Goal: Task Accomplishment & Management: Use online tool/utility

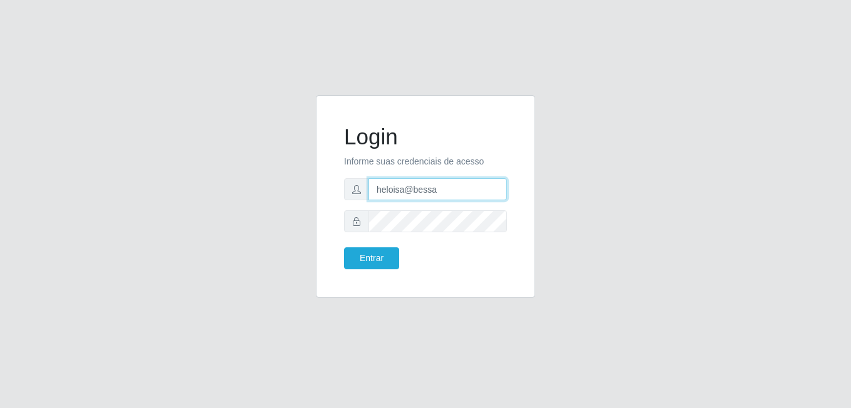
click at [460, 187] on input "heloisa@bessa" at bounding box center [438, 189] width 139 height 22
type input "Raissa@B9"
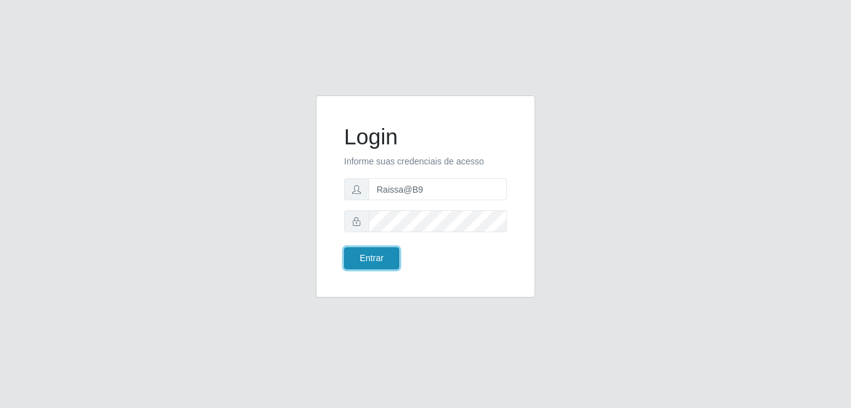
click at [371, 254] on button "Entrar" at bounding box center [371, 258] width 55 height 22
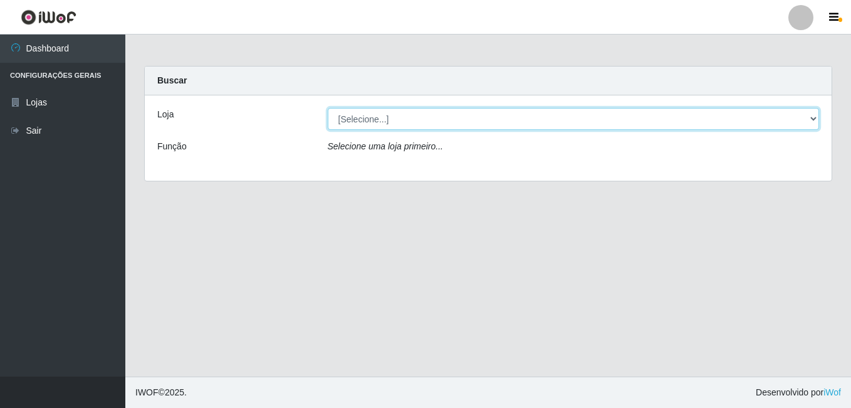
click at [807, 113] on select "[Selecione...] Bemais Supermercados - B9 Bessa" at bounding box center [574, 119] width 492 height 22
select select "410"
click at [328, 108] on select "[Selecione...] Bemais Supermercados - B9 Bessa" at bounding box center [574, 119] width 492 height 22
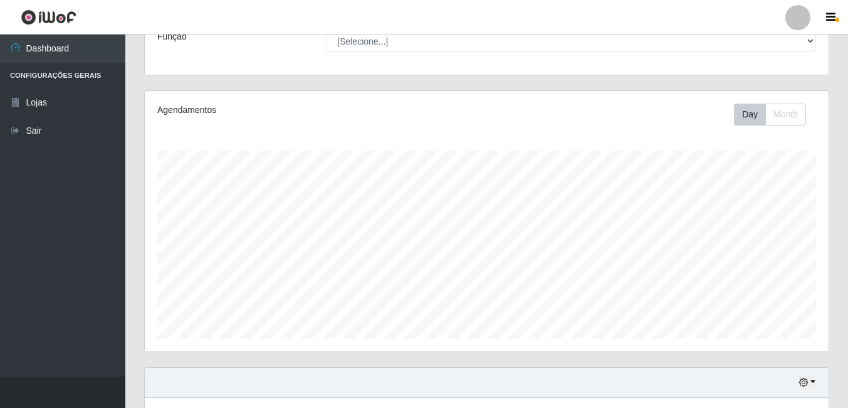
scroll to position [202, 0]
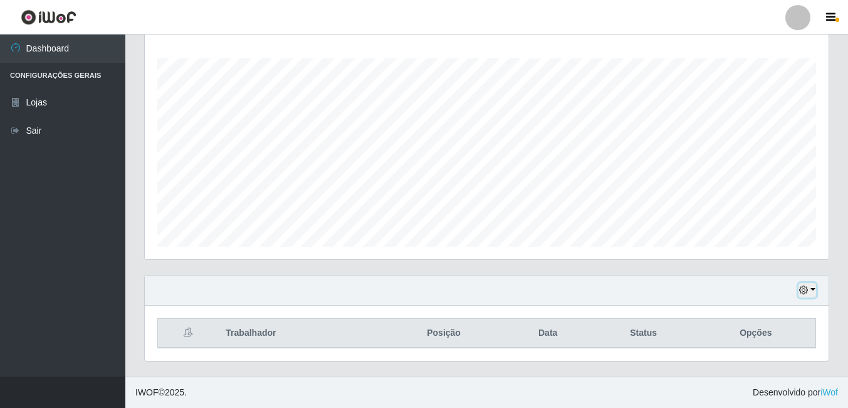
click at [809, 292] on button "button" at bounding box center [808, 290] width 18 height 14
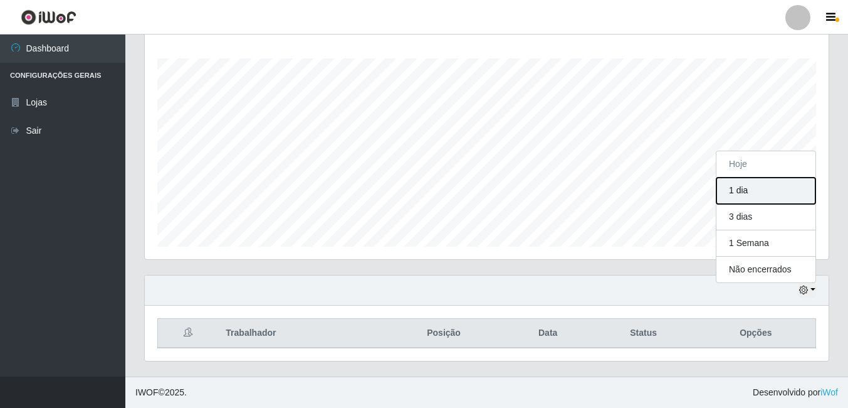
click at [735, 196] on button "1 dia" at bounding box center [766, 190] width 99 height 26
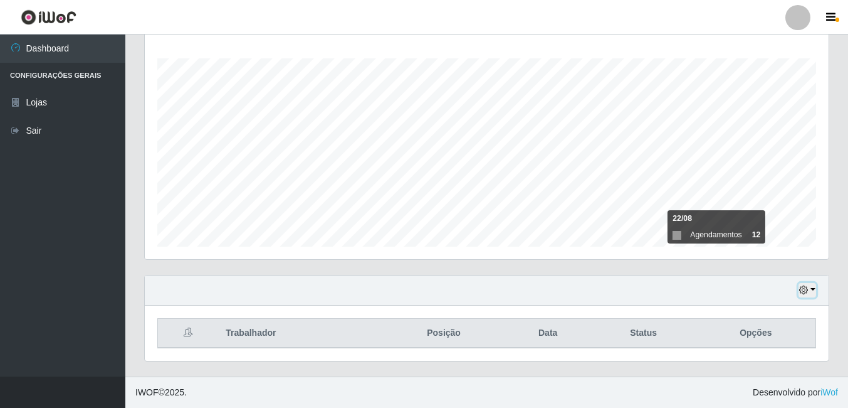
click at [811, 292] on button "button" at bounding box center [808, 290] width 18 height 14
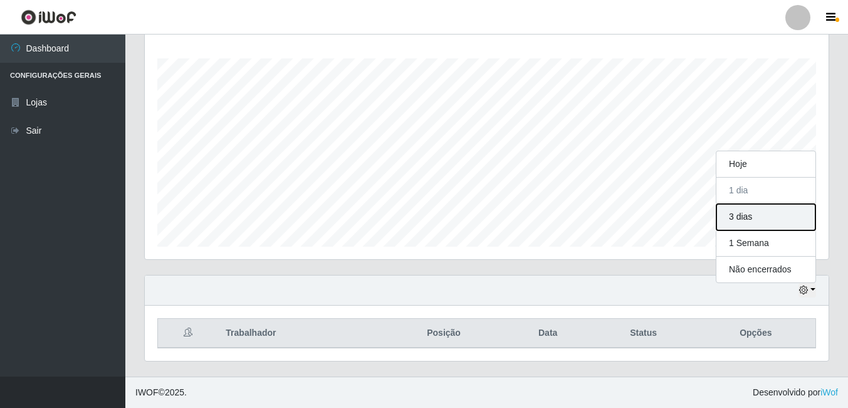
click at [750, 218] on button "3 dias" at bounding box center [766, 217] width 99 height 26
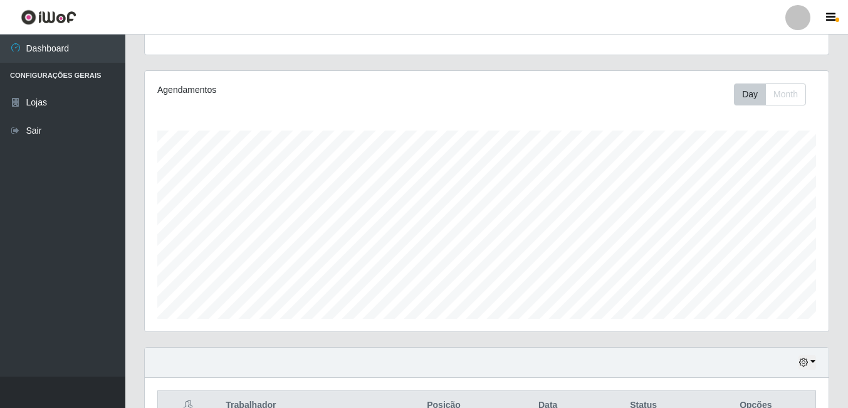
scroll to position [0, 0]
